Goal: Information Seeking & Learning: Learn about a topic

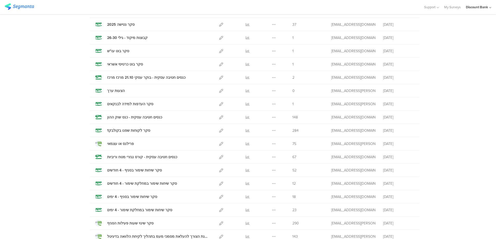
scroll to position [130, 0]
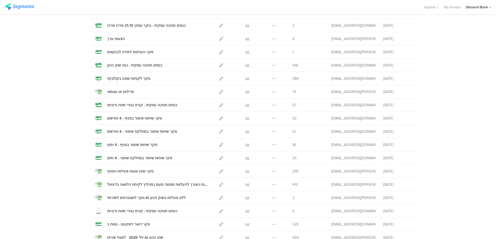
click at [246, 157] on icon at bounding box center [248, 158] width 4 height 4
click at [246, 145] on icon at bounding box center [248, 145] width 4 height 4
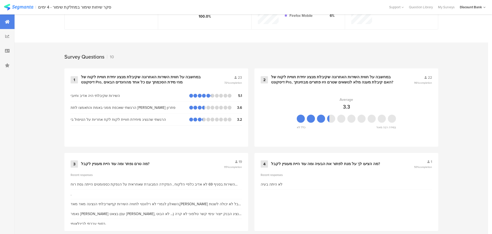
scroll to position [181, 0]
click at [290, 80] on div "במחשבה על חווית השירות האחרונה שקיבלת מנציג יחידת חוויית לקוח של דיסקונט Pro, ה…" at bounding box center [336, 80] width 130 height 10
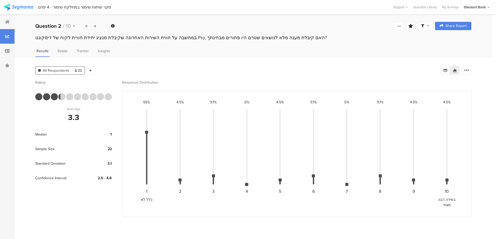
click at [84, 26] on div at bounding box center [86, 26] width 7 height 6
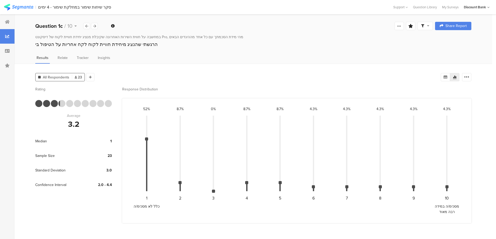
click at [85, 24] on div at bounding box center [86, 26] width 7 height 6
click at [86, 24] on icon at bounding box center [86, 25] width 3 height 3
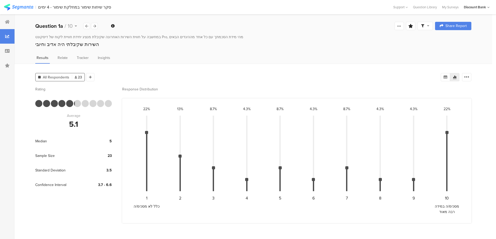
click at [3, 19] on div at bounding box center [7, 22] width 15 height 15
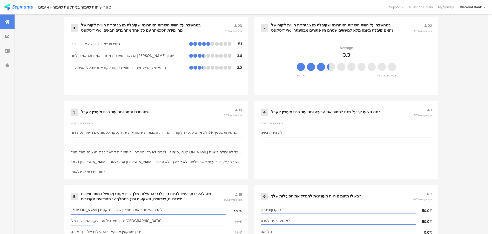
scroll to position [233, 0]
click at [175, 25] on div "במחשבה על חווית השירות האחרונה שקיבלת מנציג יחידת חוויית לקוח של דיסקונט Pro, מ…" at bounding box center [146, 28] width 131 height 10
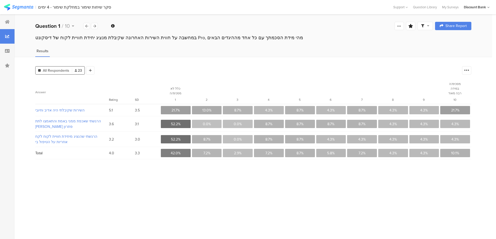
click at [5, 22] on icon at bounding box center [7, 22] width 5 height 4
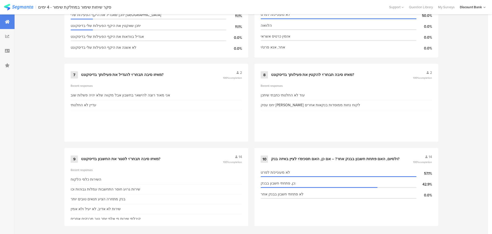
scroll to position [440, 0]
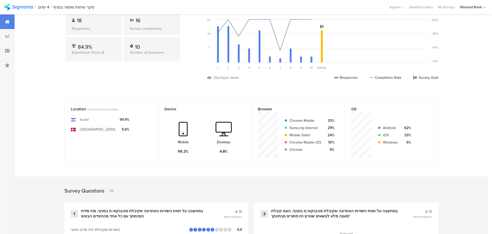
scroll to position [47, 0]
drag, startPoint x: 62, startPoint y: 125, endPoint x: 145, endPoint y: 145, distance: 85.4
click at [144, 147] on div "Location 4 most common locations [GEOGRAPHIC_DATA] [GEOGRAPHIC_DATA] 94.4% 5.6%…" at bounding box center [251, 137] width 415 height 72
click at [46, 139] on div "Location 4 most common locations [GEOGRAPHIC_DATA] [GEOGRAPHIC_DATA] 94.4% 5.6%…" at bounding box center [251, 137] width 415 height 72
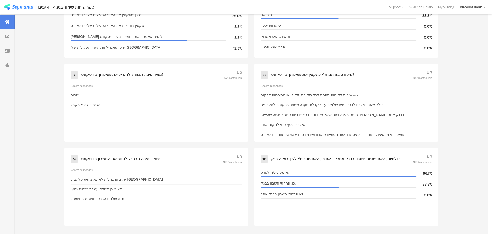
scroll to position [0, 1]
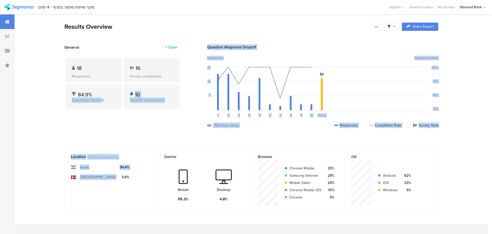
drag, startPoint x: 110, startPoint y: 197, endPoint x: 84, endPoint y: 198, distance: 26.5
click at [84, 198] on div "[GEOGRAPHIC_DATA] [GEOGRAPHIC_DATA] 94.4% 5.6%" at bounding box center [111, 186] width 81 height 52
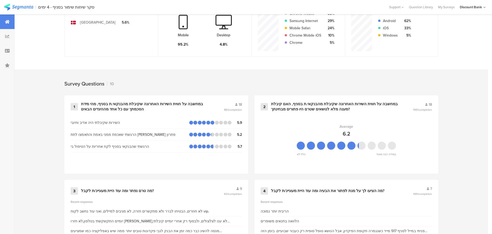
scroll to position [156, 0]
click at [305, 103] on div "במחשבה על חווית השירות האחרונה שקיבלת מהבנקאי.ת בסניף, האם קיבלת מענה מלא לנושא…" at bounding box center [335, 106] width 129 height 10
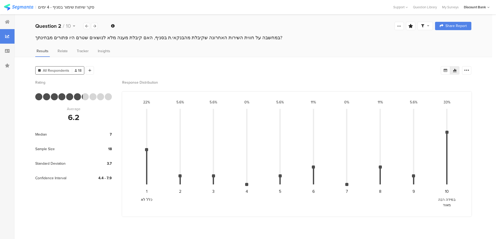
click at [8, 25] on div at bounding box center [7, 22] width 15 height 15
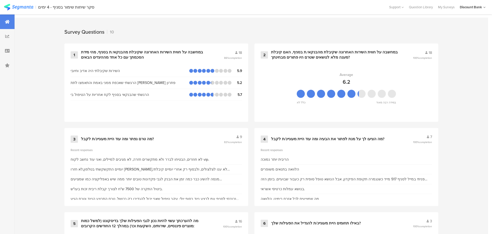
scroll to position [207, 0]
click at [127, 59] on div "1 במחשבה על חווית השירות האחרונה שקיבלת מהבנקאי.ת בסניף, מהי מידת הסכמתך עם כל …" at bounding box center [156, 82] width 184 height 78
click at [147, 51] on div "במחשבה על חווית השירות האחרונה שקיבלת מהבנקאי.ת בסניף, מהי מידת הסכמתך עם כל אח…" at bounding box center [146, 54] width 130 height 10
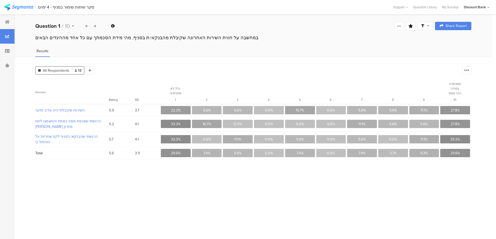
click at [7, 22] on icon at bounding box center [7, 22] width 5 height 4
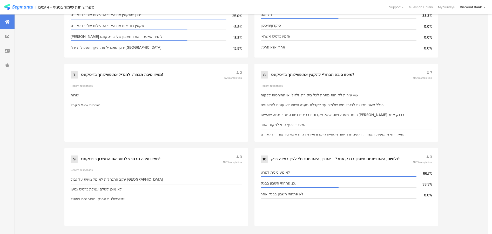
scroll to position [436, 0]
